Goal: Find specific page/section: Find specific page/section

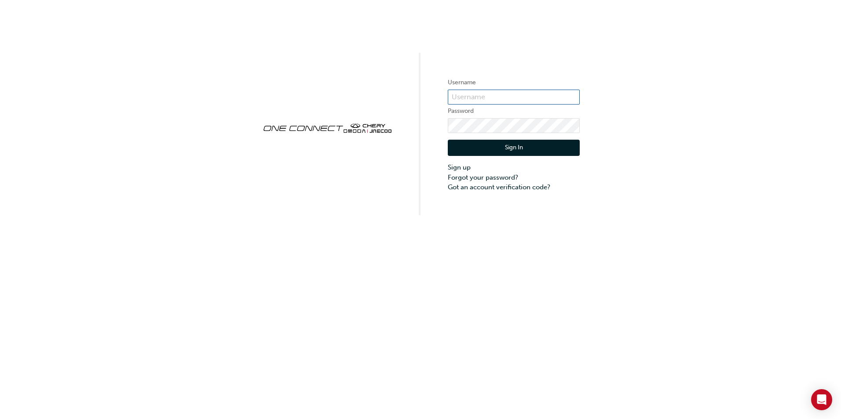
type input "CHAU0926"
click at [533, 153] on button "Sign In" at bounding box center [514, 148] width 132 height 17
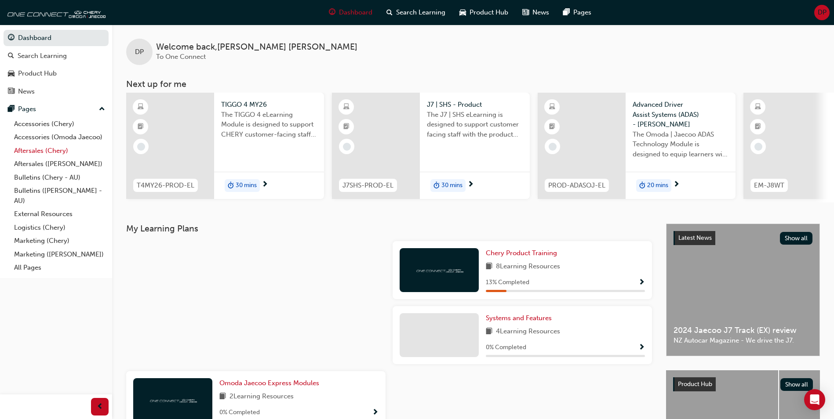
click at [31, 150] on link "Aftersales (Chery)" at bounding box center [60, 151] width 98 height 14
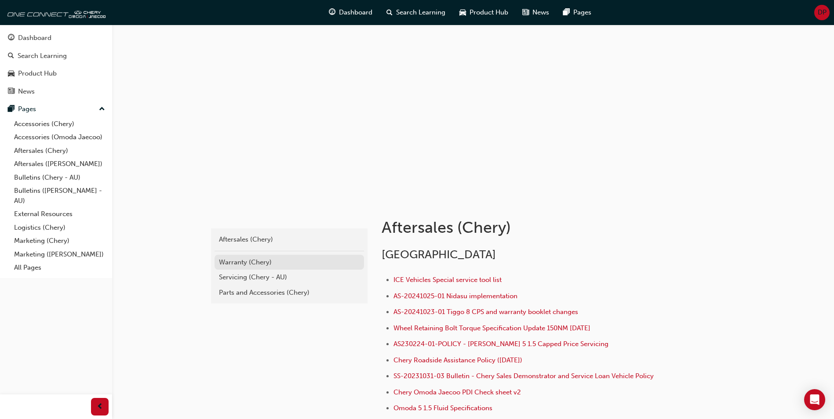
click at [261, 264] on div "Warranty (Chery)" at bounding box center [289, 263] width 141 height 10
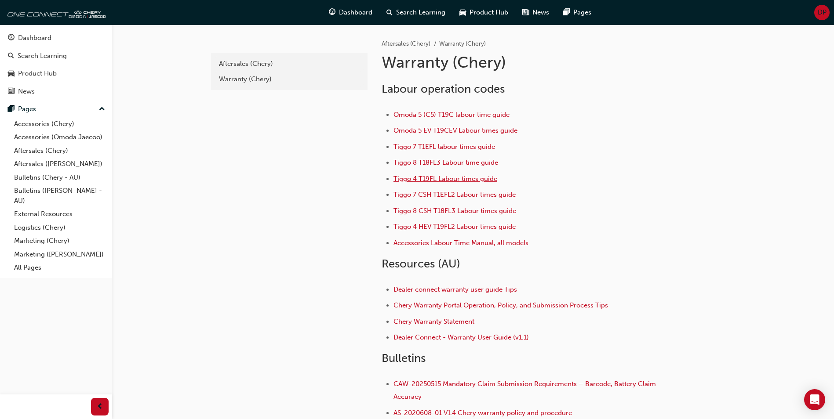
click at [477, 182] on span "Tiggo 4 T19FL Labour times guide" at bounding box center [445, 179] width 104 height 8
